Goal: Navigation & Orientation: Go to known website

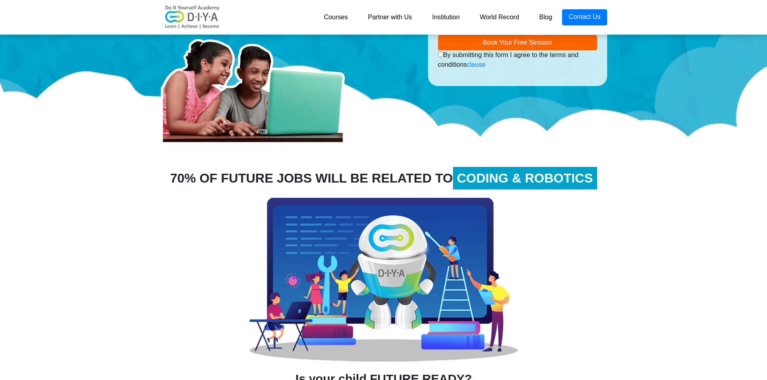
scroll to position [80, 0]
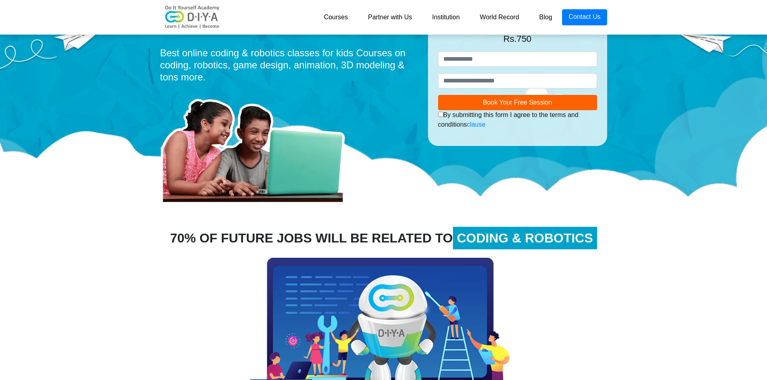
click at [200, 10] on img at bounding box center [192, 17] width 64 height 24
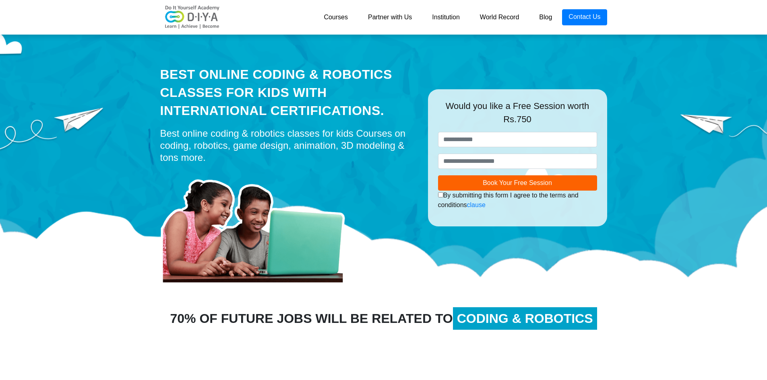
click at [198, 27] on img at bounding box center [192, 17] width 64 height 24
